Goal: Information Seeking & Learning: Learn about a topic

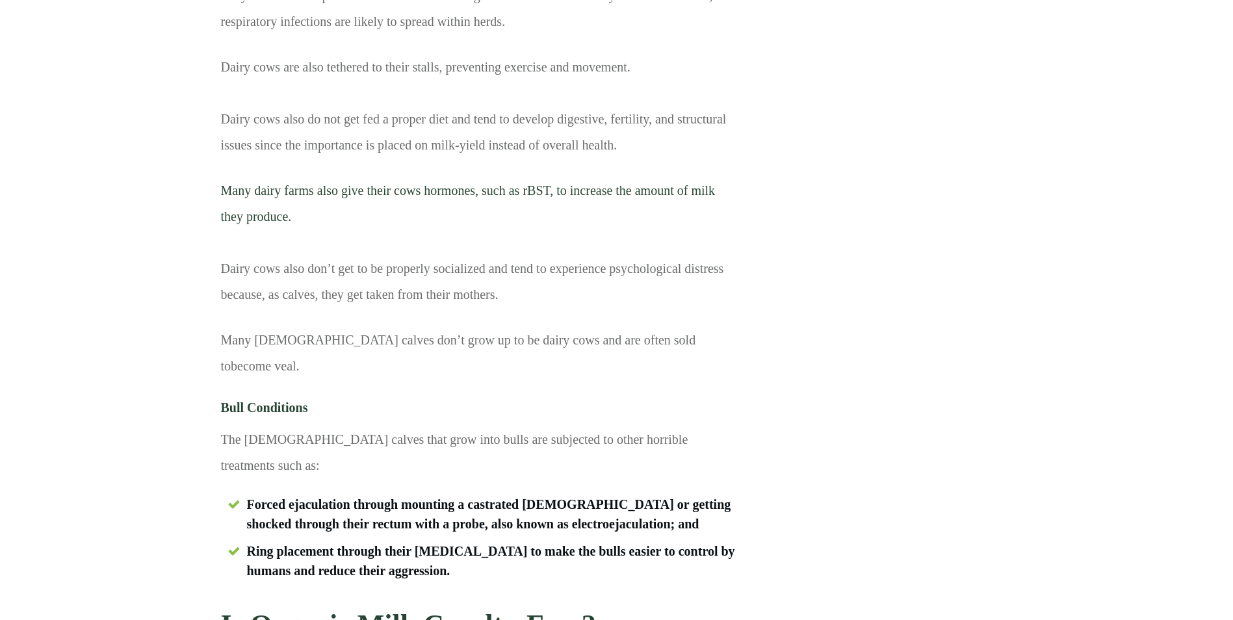
scroll to position [2405, 0]
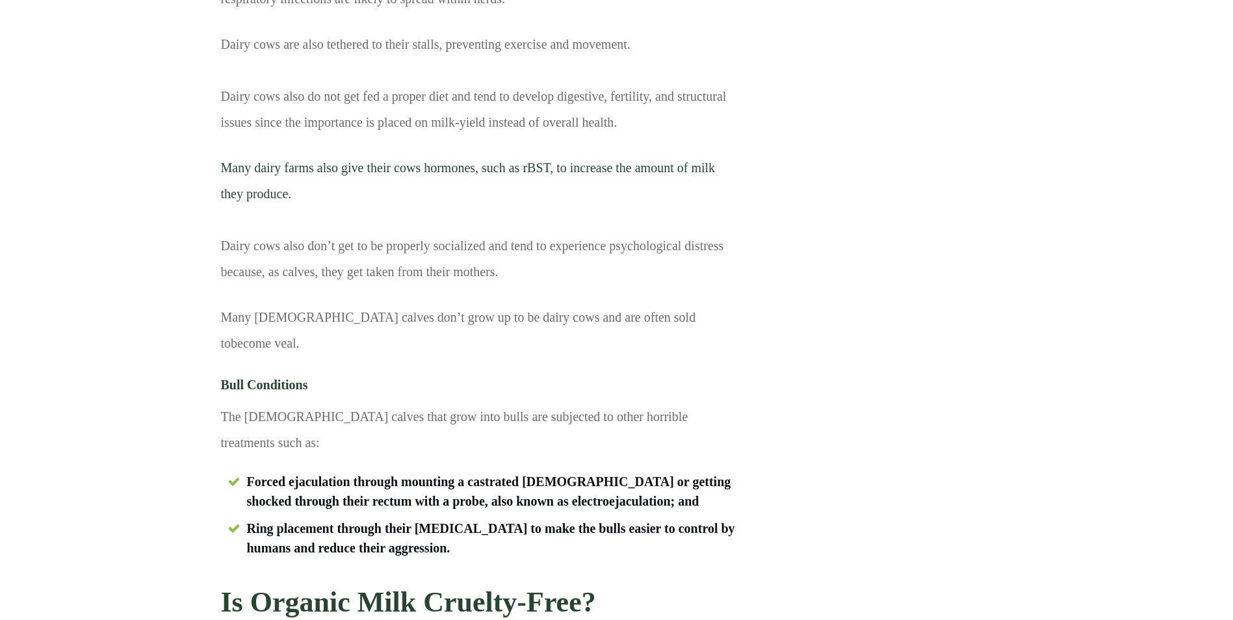
click at [416, 319] on p "Many [DEMOGRAPHIC_DATA] calves don’t grow up to be dairy cows and are often sol…" at bounding box center [479, 340] width 517 height 72
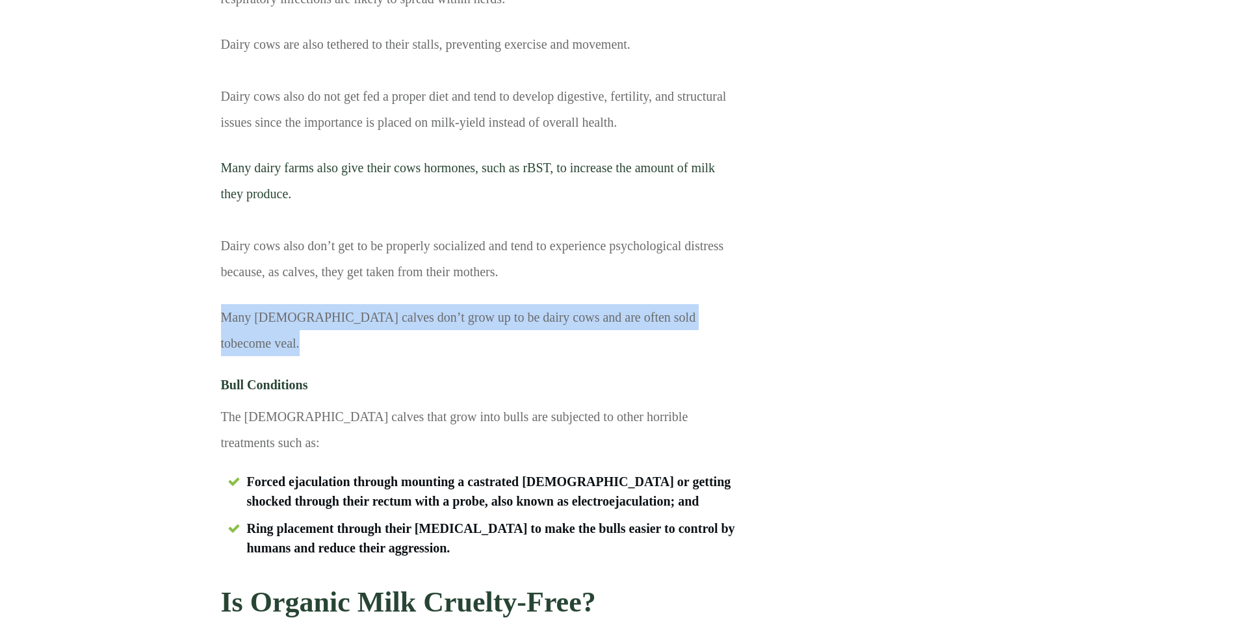
click at [416, 319] on p "Many [DEMOGRAPHIC_DATA] calves don’t grow up to be dairy cows and are often sol…" at bounding box center [479, 340] width 517 height 72
drag, startPoint x: 416, startPoint y: 319, endPoint x: 416, endPoint y: 346, distance: 27.3
click at [416, 346] on p "Many [DEMOGRAPHIC_DATA] calves don’t grow up to be dairy cows and are often sol…" at bounding box center [479, 340] width 517 height 72
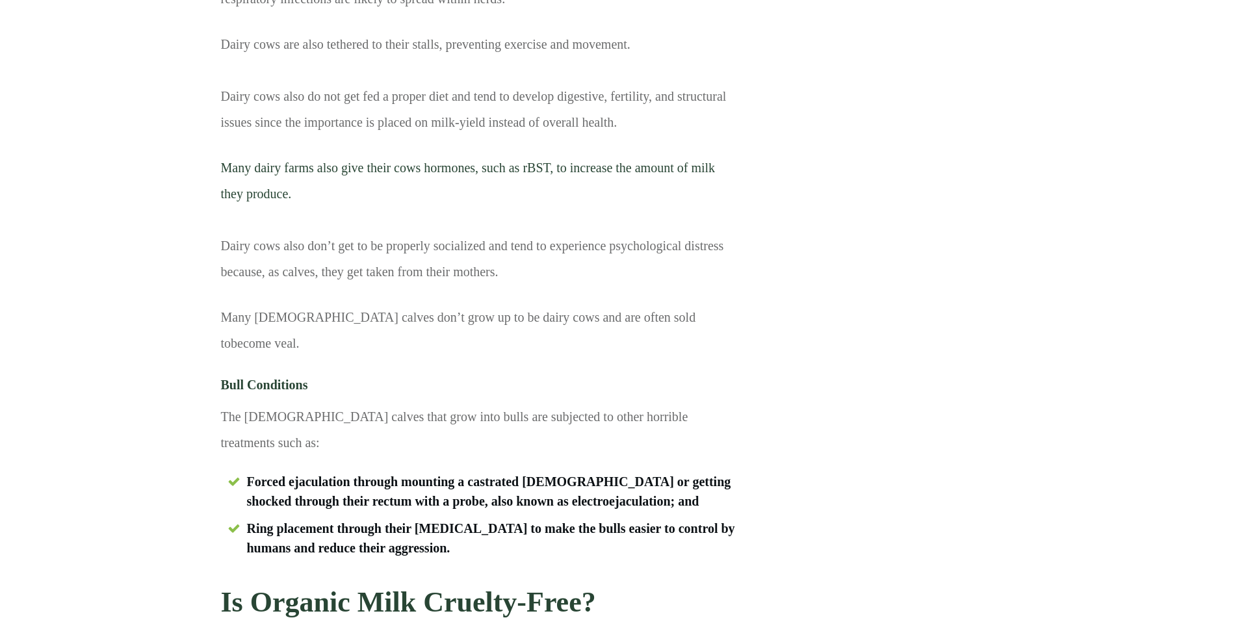
click at [313, 324] on p "Many [DEMOGRAPHIC_DATA] calves don’t grow up to be dairy cows and are often sol…" at bounding box center [479, 340] width 517 height 72
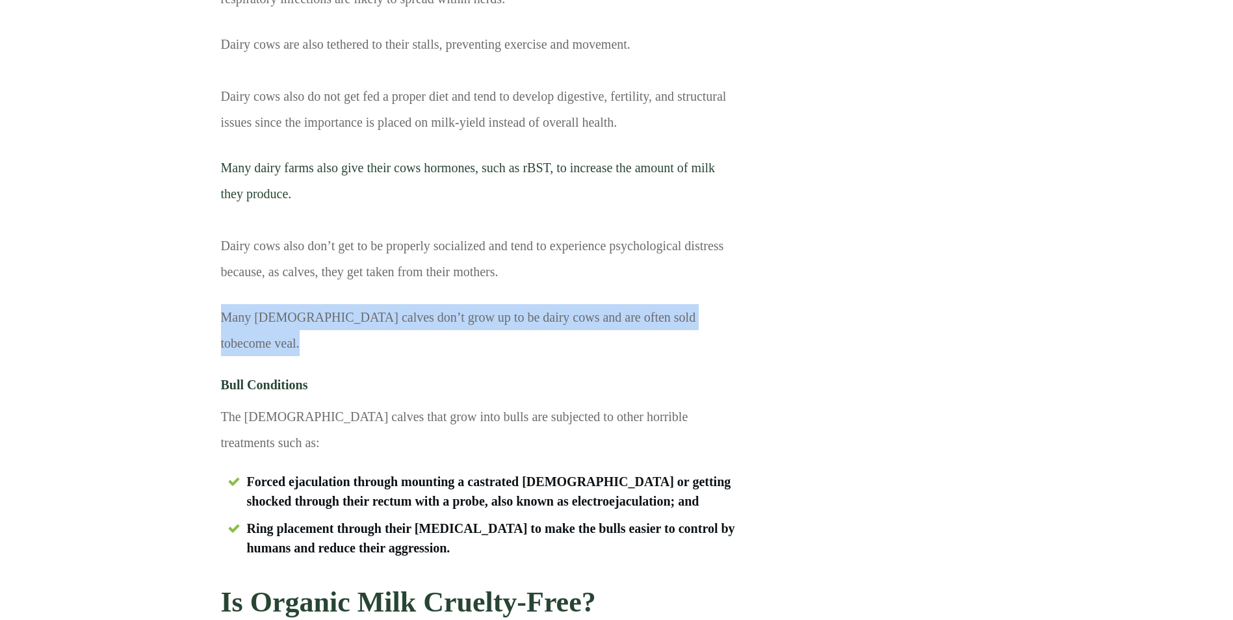
click at [313, 324] on p "Many [DEMOGRAPHIC_DATA] calves don’t grow up to be dairy cows and are often sol…" at bounding box center [479, 340] width 517 height 72
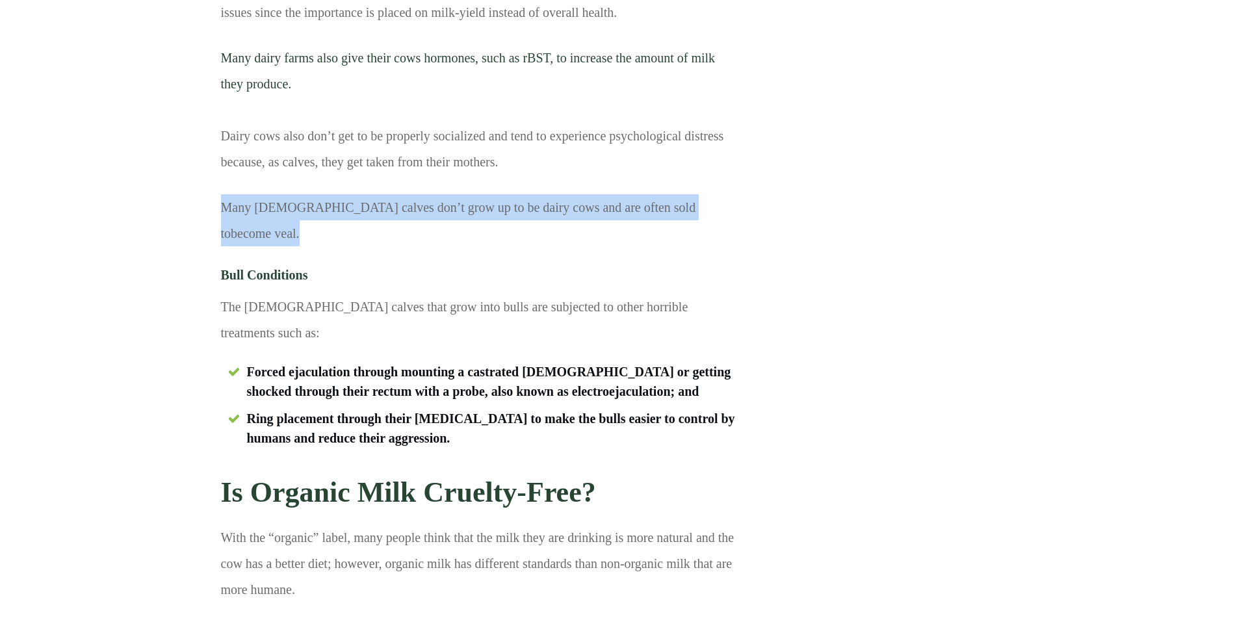
scroll to position [2600, 0]
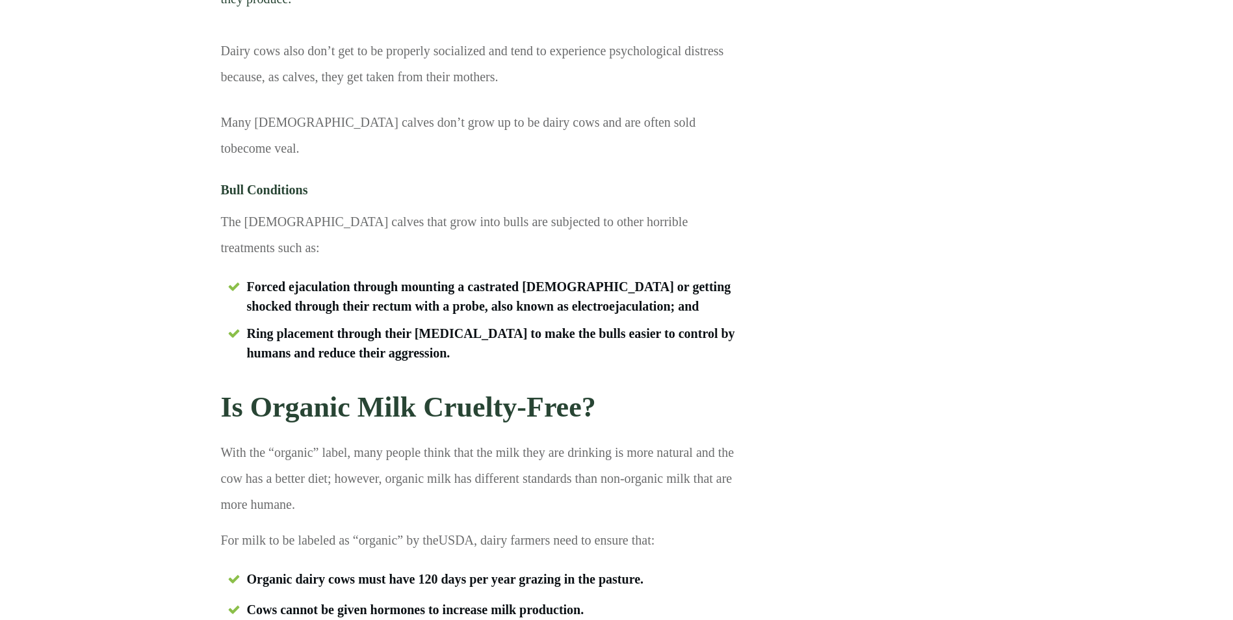
click at [275, 326] on strong "Ring placement through their [MEDICAL_DATA] to make the bulls easier to control…" at bounding box center [491, 343] width 488 height 34
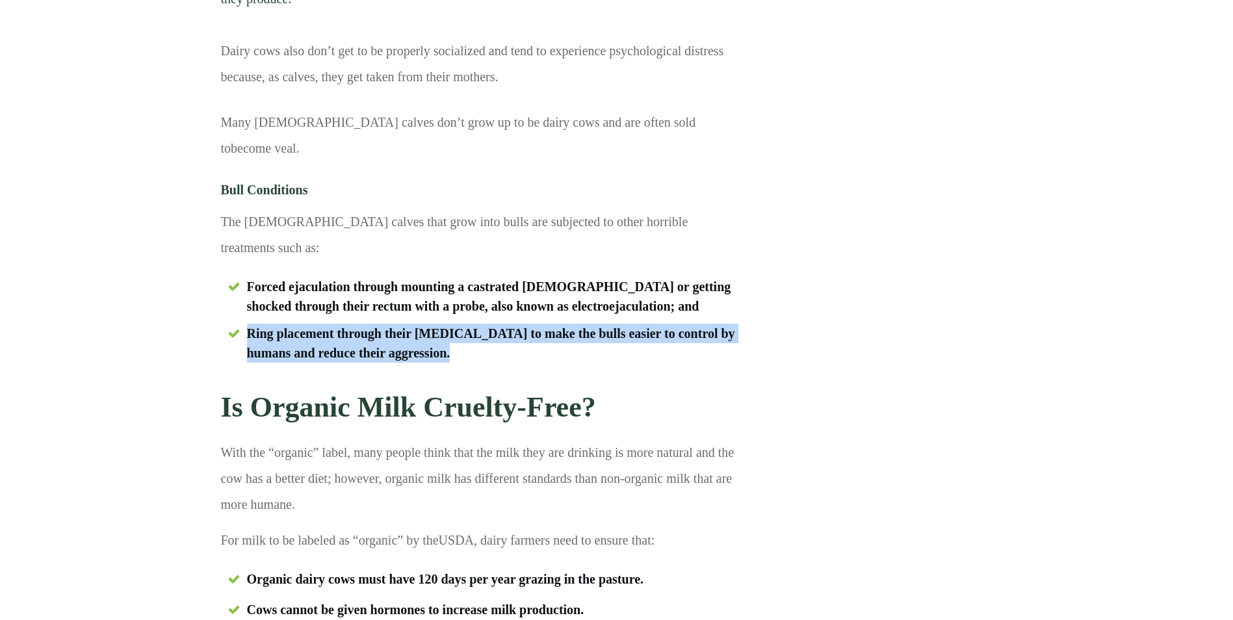
click at [275, 326] on strong "Ring placement through their [MEDICAL_DATA] to make the bulls easier to control…" at bounding box center [491, 343] width 488 height 34
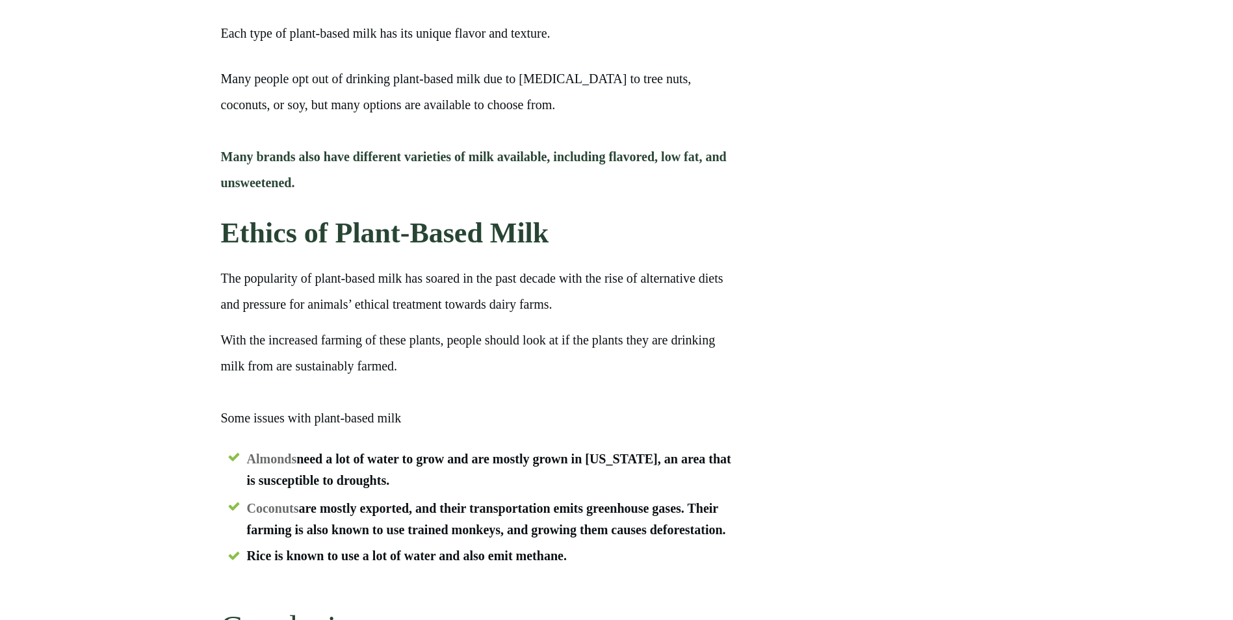
scroll to position [6137, 0]
